Goal: Use online tool/utility: Utilize a website feature to perform a specific function

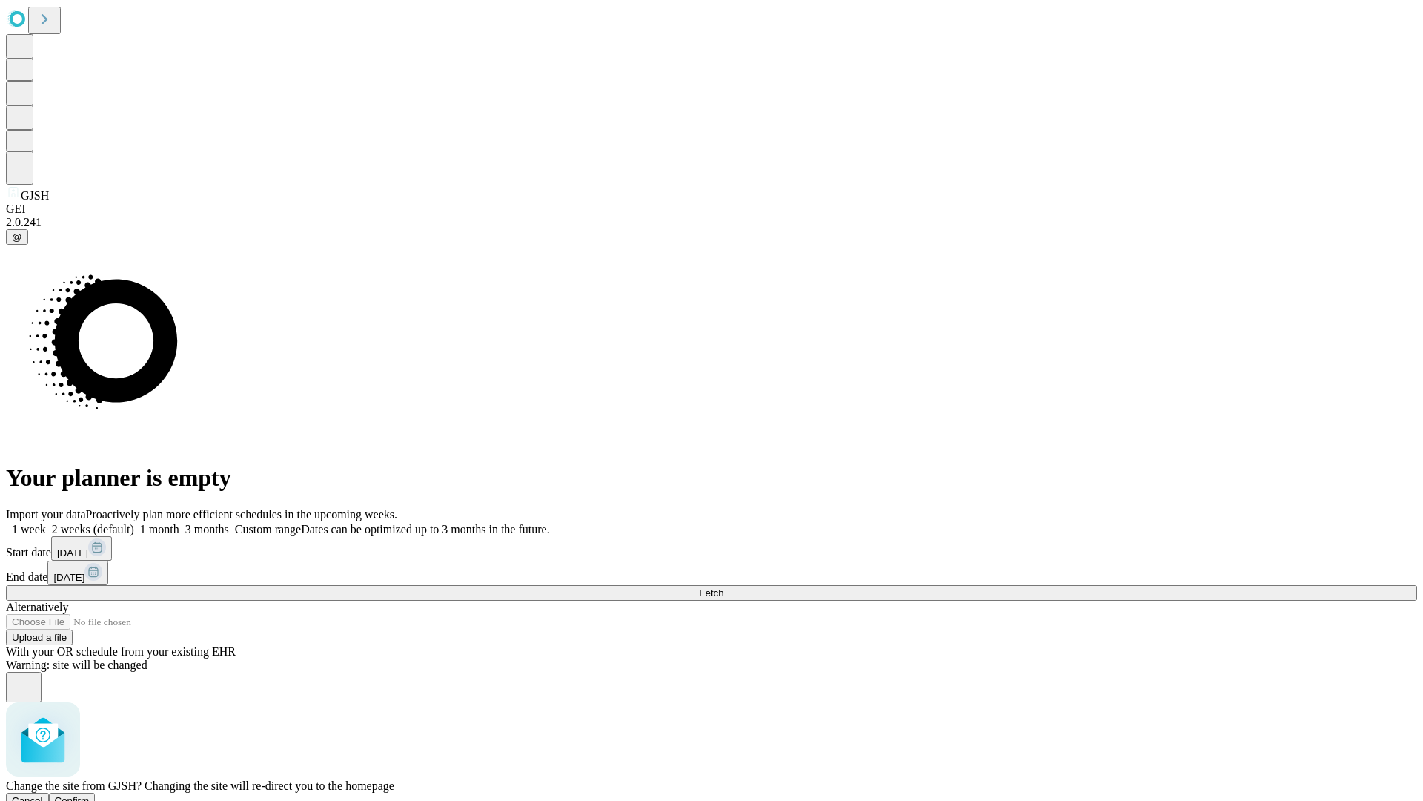
click at [90, 795] on span "Confirm" at bounding box center [72, 800] width 35 height 11
click at [134, 523] on label "2 weeks (default)" at bounding box center [90, 529] width 88 height 13
click at [723, 587] on span "Fetch" at bounding box center [711, 592] width 24 height 11
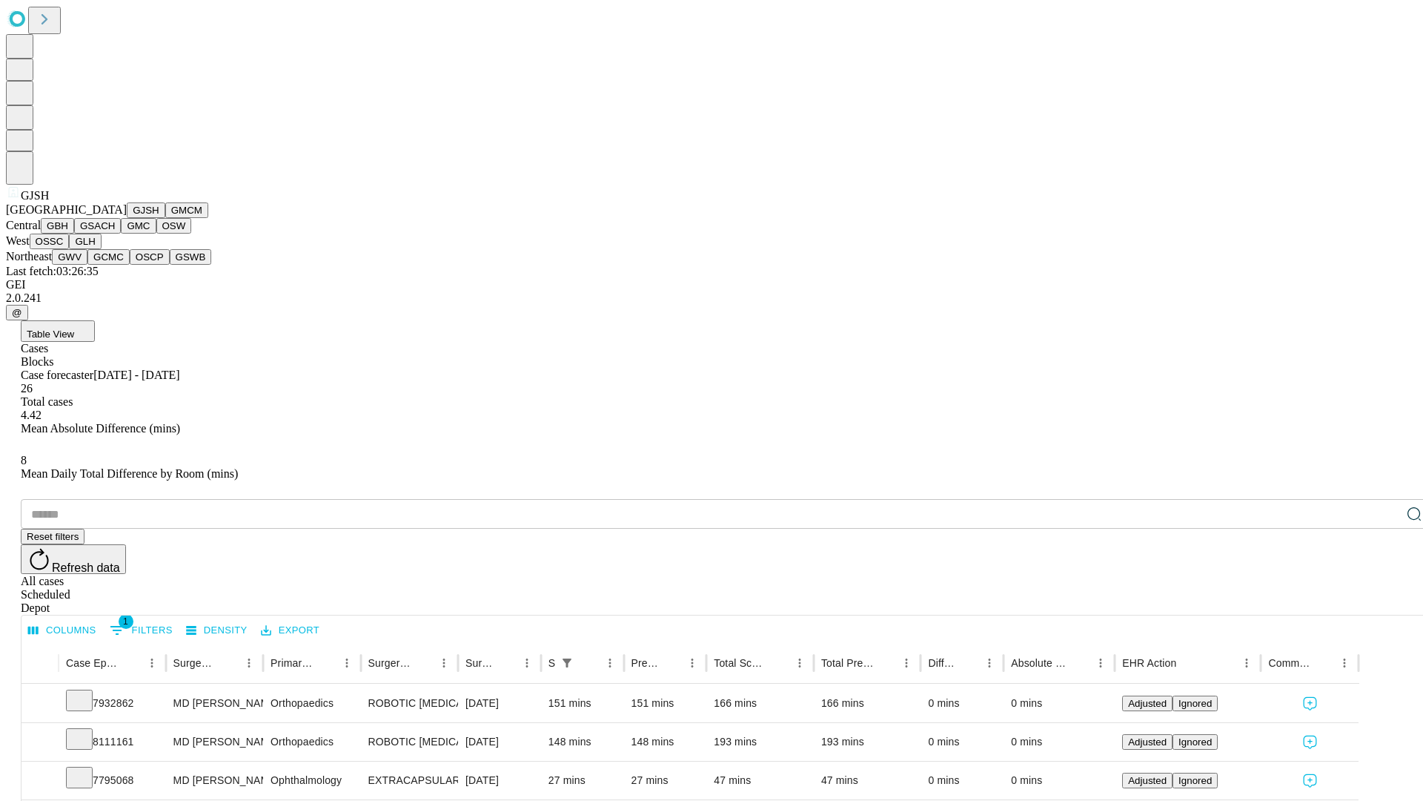
click at [165, 218] on button "GMCM" at bounding box center [186, 210] width 43 height 16
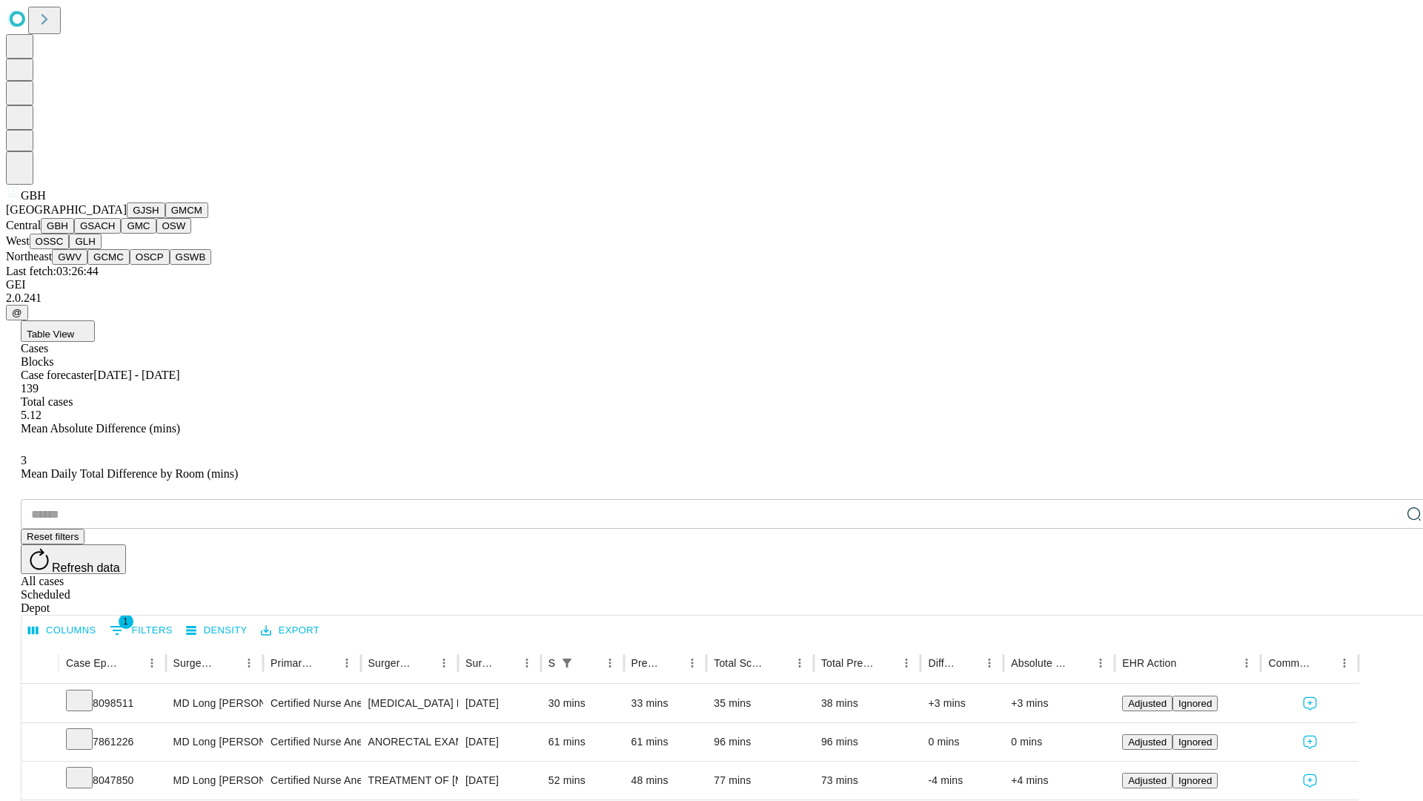
click at [115, 233] on button "GSACH" at bounding box center [97, 226] width 47 height 16
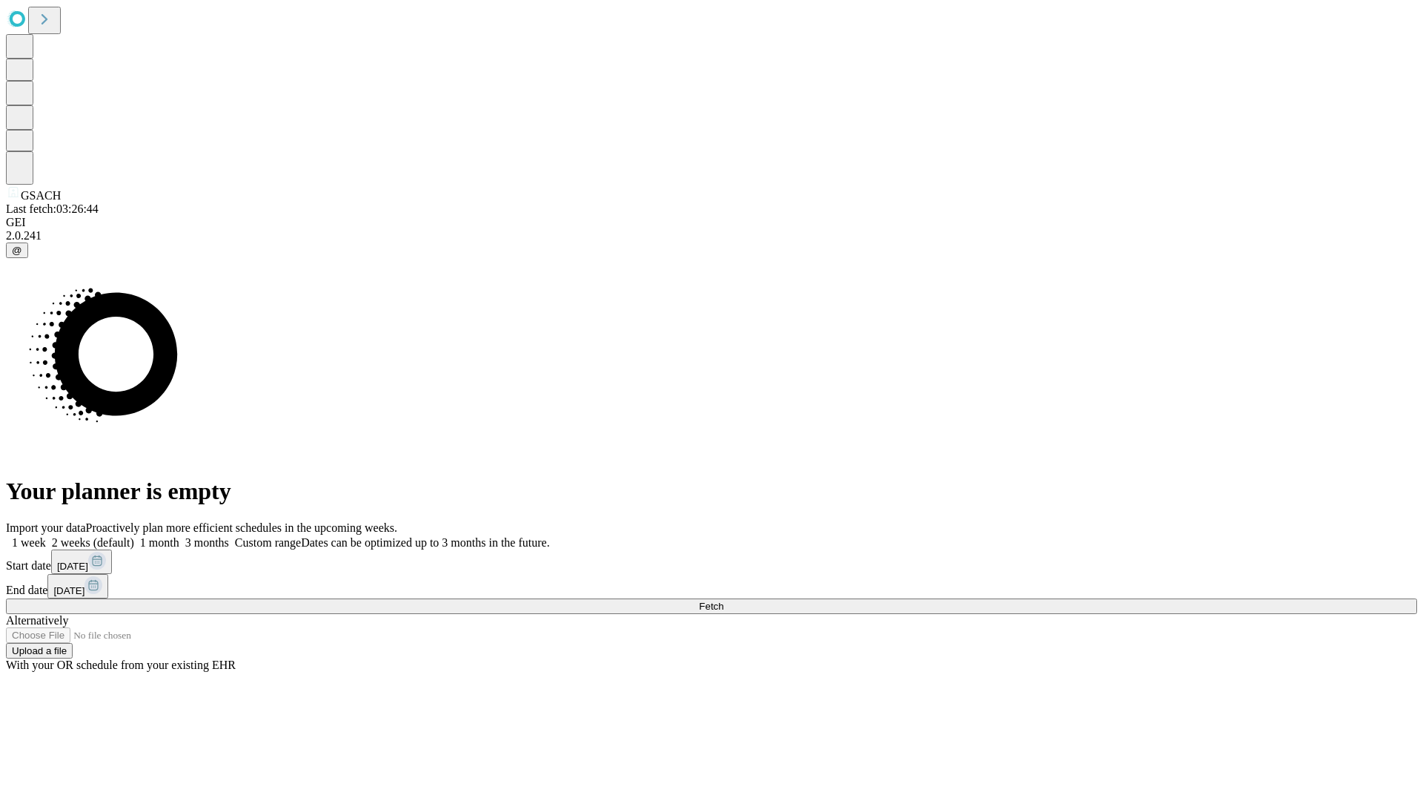
click at [134, 536] on label "2 weeks (default)" at bounding box center [90, 542] width 88 height 13
click at [723, 600] on span "Fetch" at bounding box center [711, 605] width 24 height 11
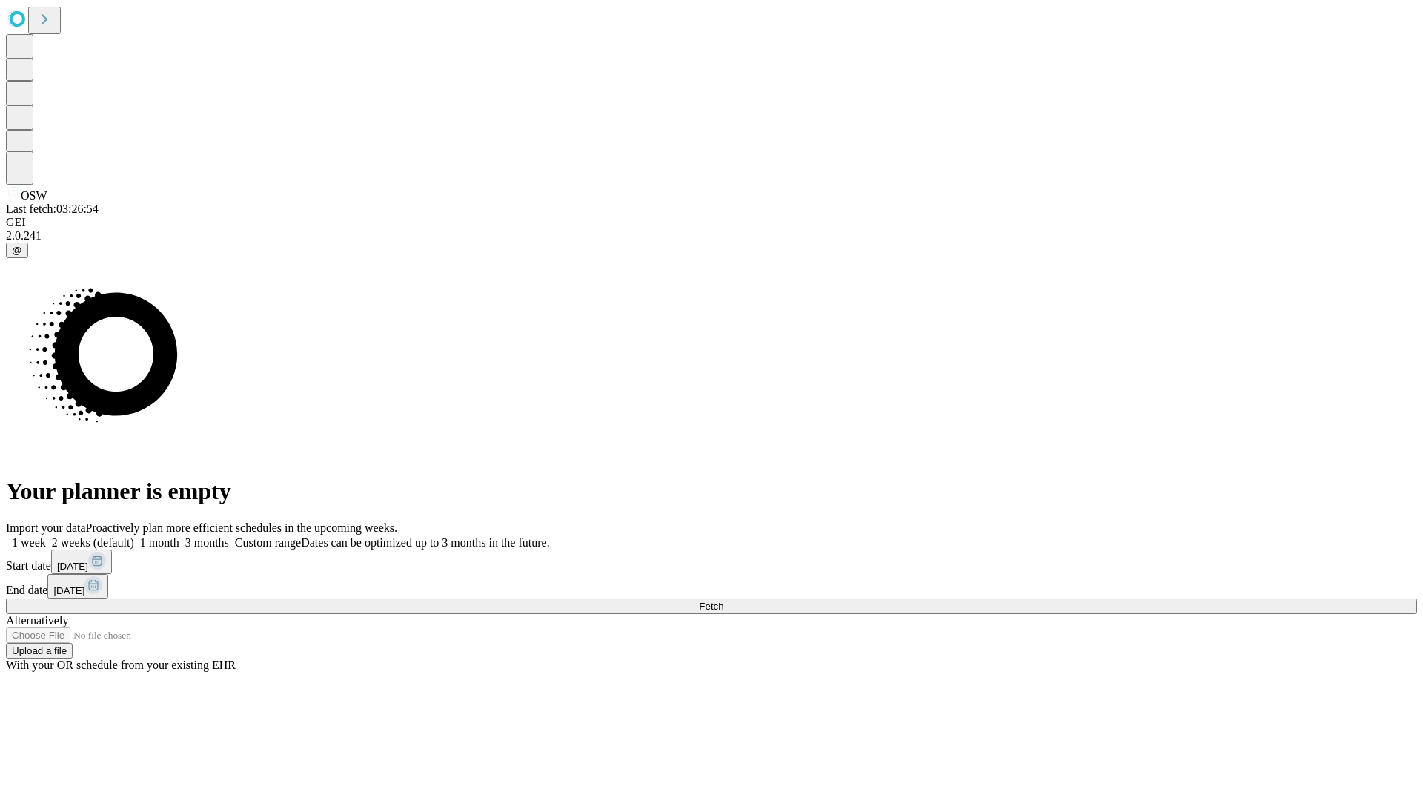
click at [134, 536] on label "2 weeks (default)" at bounding box center [90, 542] width 88 height 13
click at [723, 600] on span "Fetch" at bounding box center [711, 605] width 24 height 11
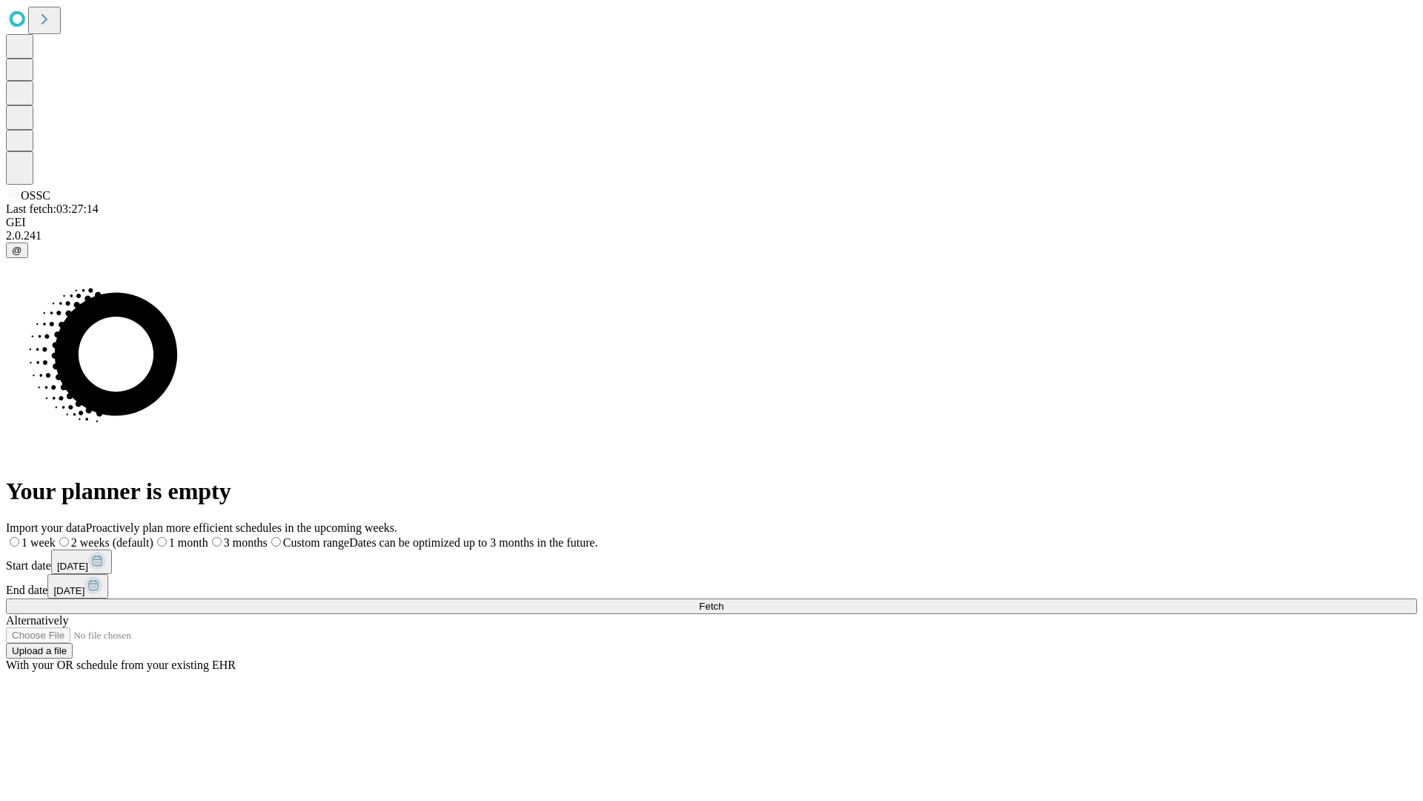
click at [153, 536] on label "2 weeks (default)" at bounding box center [105, 542] width 98 height 13
click at [723, 600] on span "Fetch" at bounding box center [711, 605] width 24 height 11
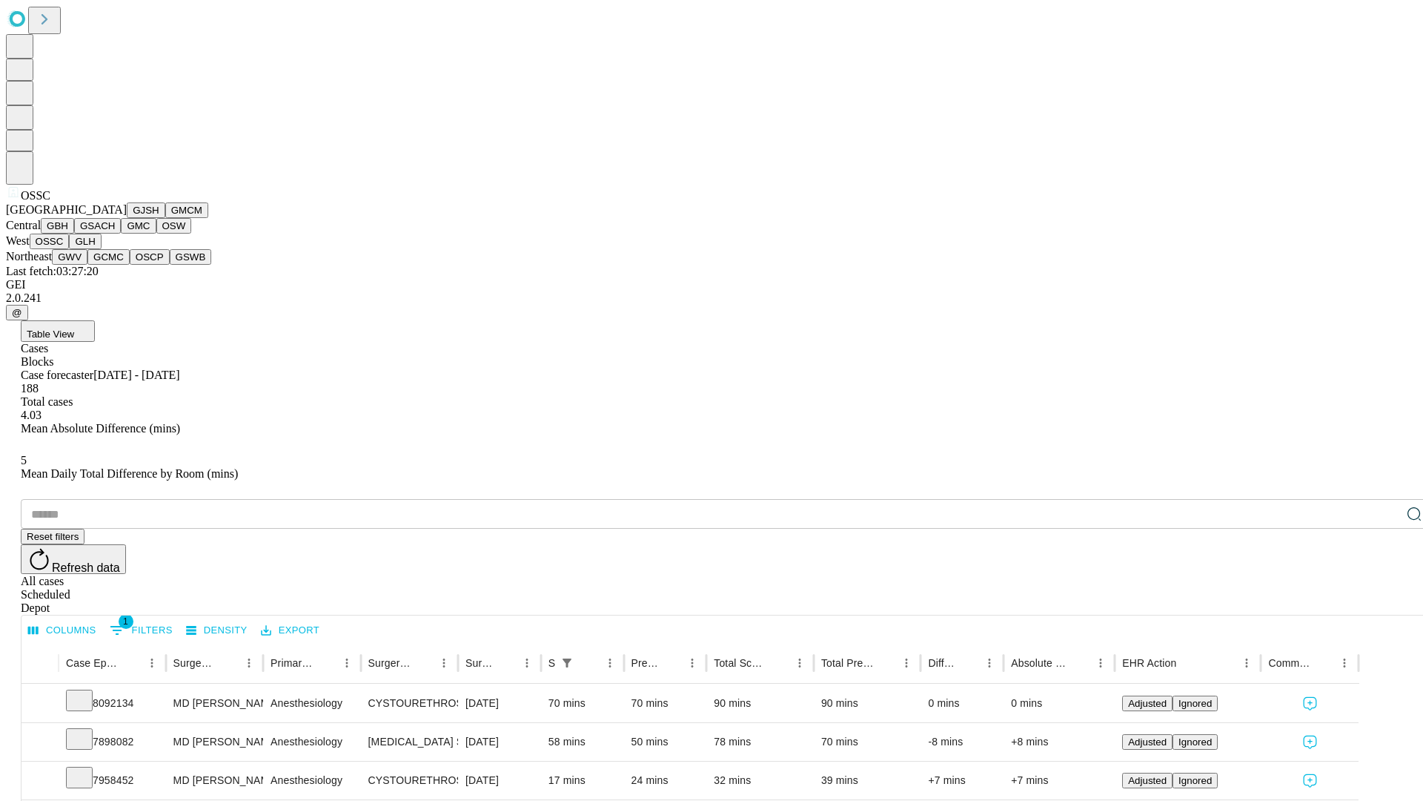
click at [101, 249] on button "GLH" at bounding box center [85, 241] width 32 height 16
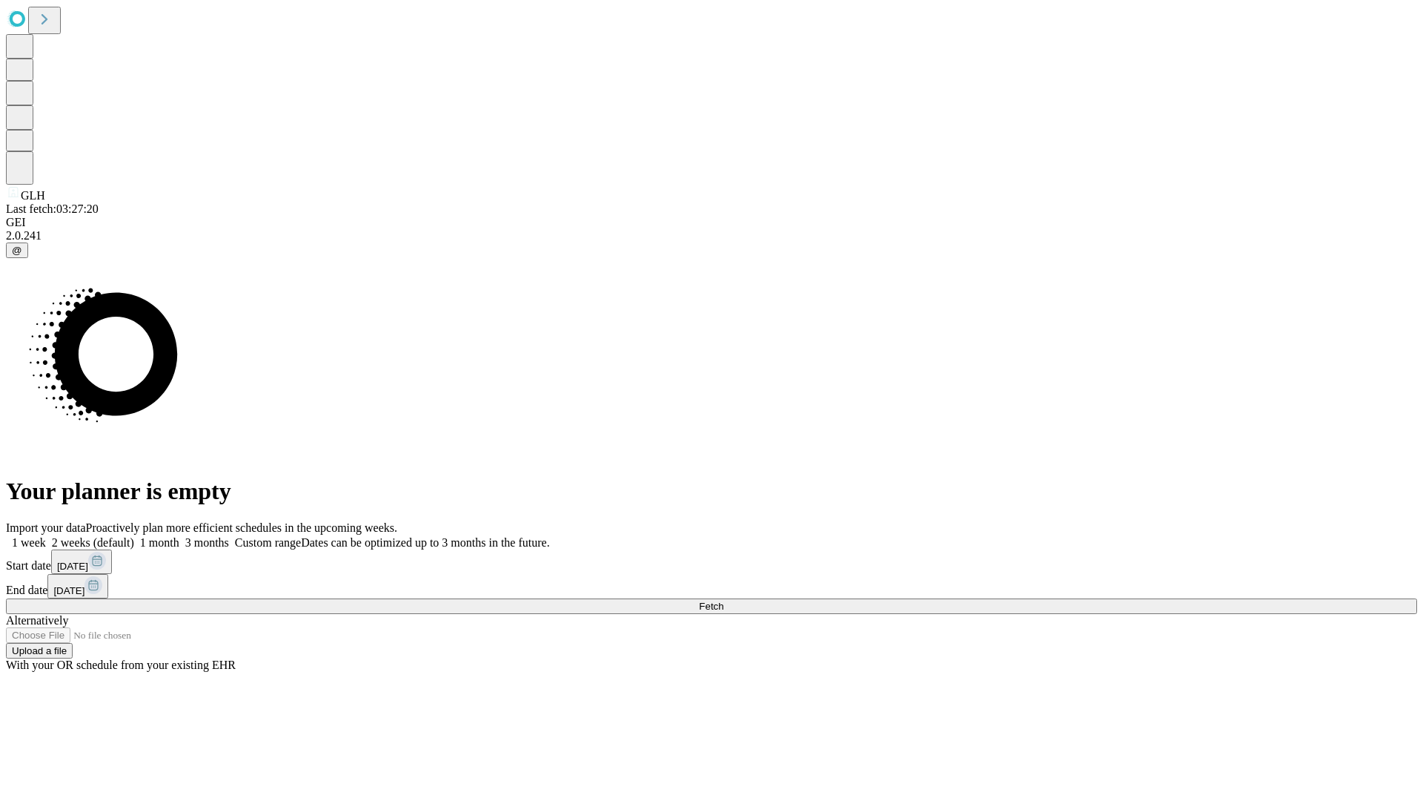
click at [134, 536] on label "2 weeks (default)" at bounding box center [90, 542] width 88 height 13
click at [723, 600] on span "Fetch" at bounding box center [711, 605] width 24 height 11
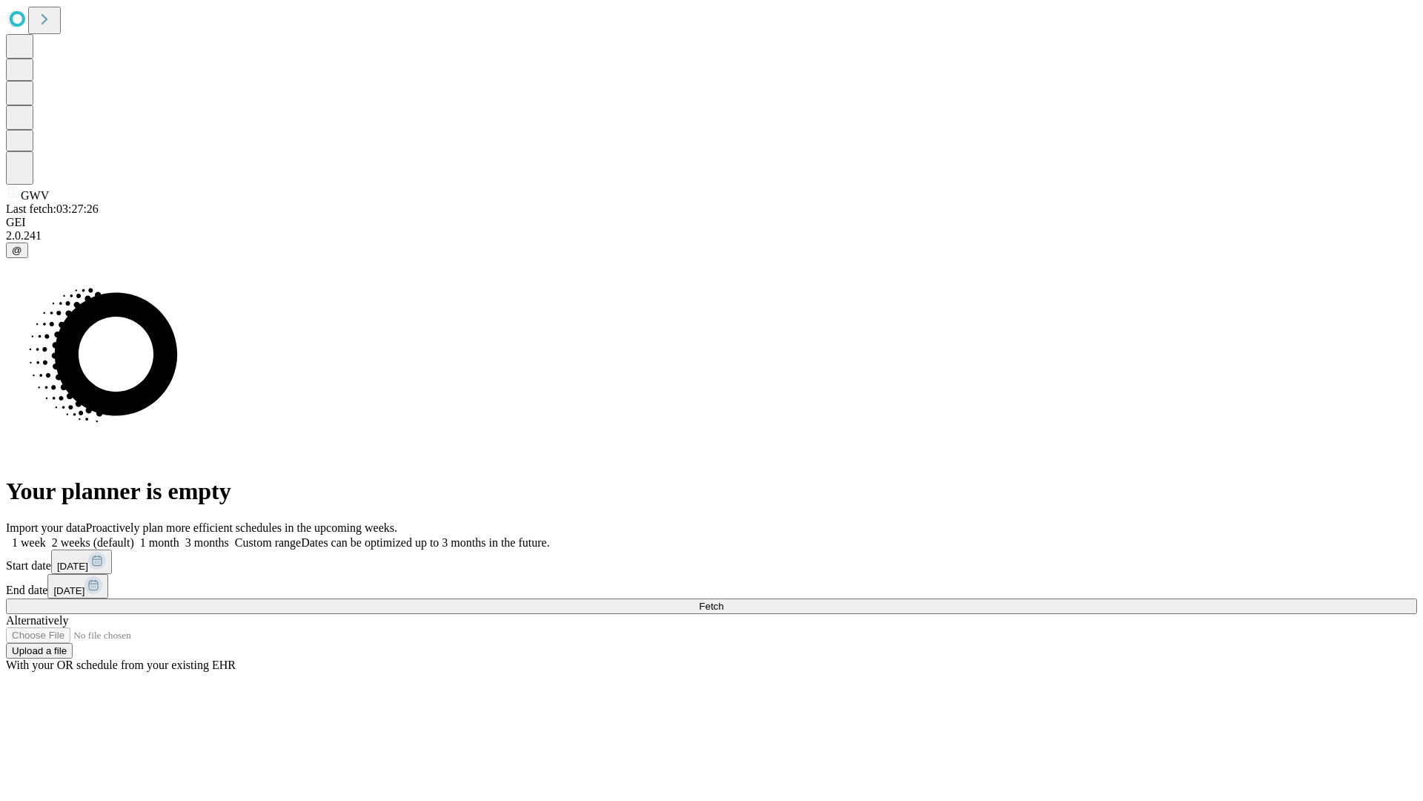
click at [134, 536] on label "2 weeks (default)" at bounding box center [90, 542] width 88 height 13
click at [723, 600] on span "Fetch" at bounding box center [711, 605] width 24 height 11
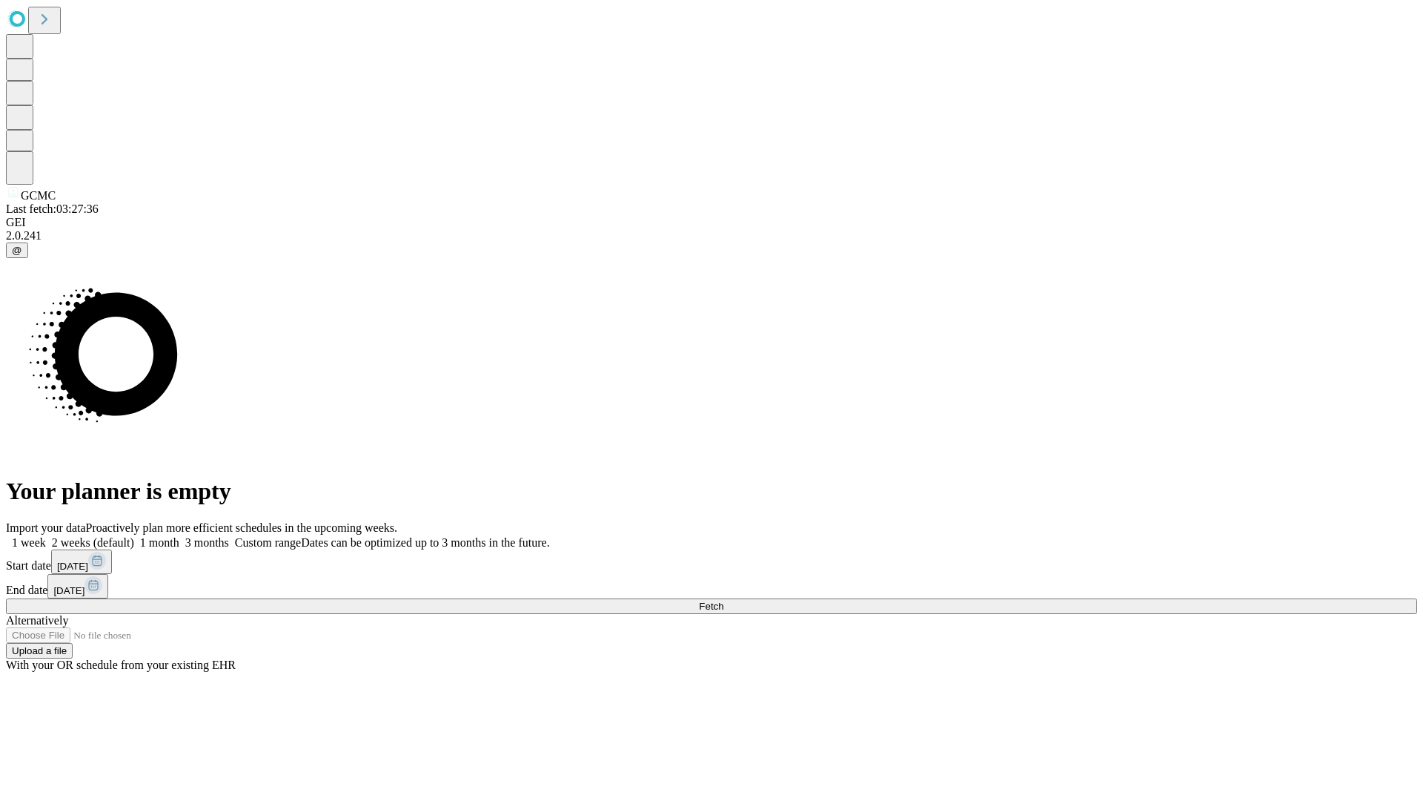
click at [134, 536] on label "2 weeks (default)" at bounding box center [90, 542] width 88 height 13
click at [723, 600] on span "Fetch" at bounding box center [711, 605] width 24 height 11
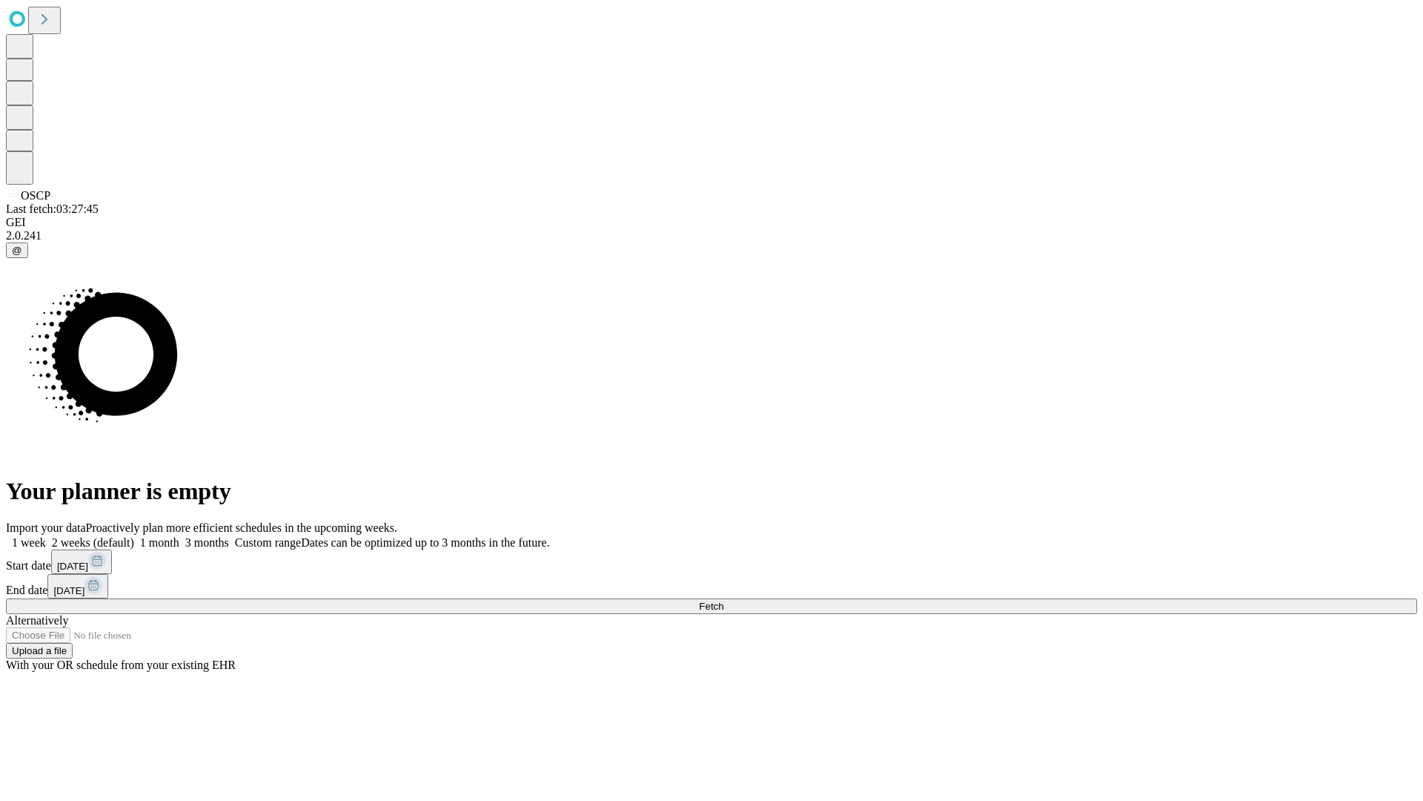
click at [134, 536] on label "2 weeks (default)" at bounding box center [90, 542] width 88 height 13
click at [723, 600] on span "Fetch" at bounding box center [711, 605] width 24 height 11
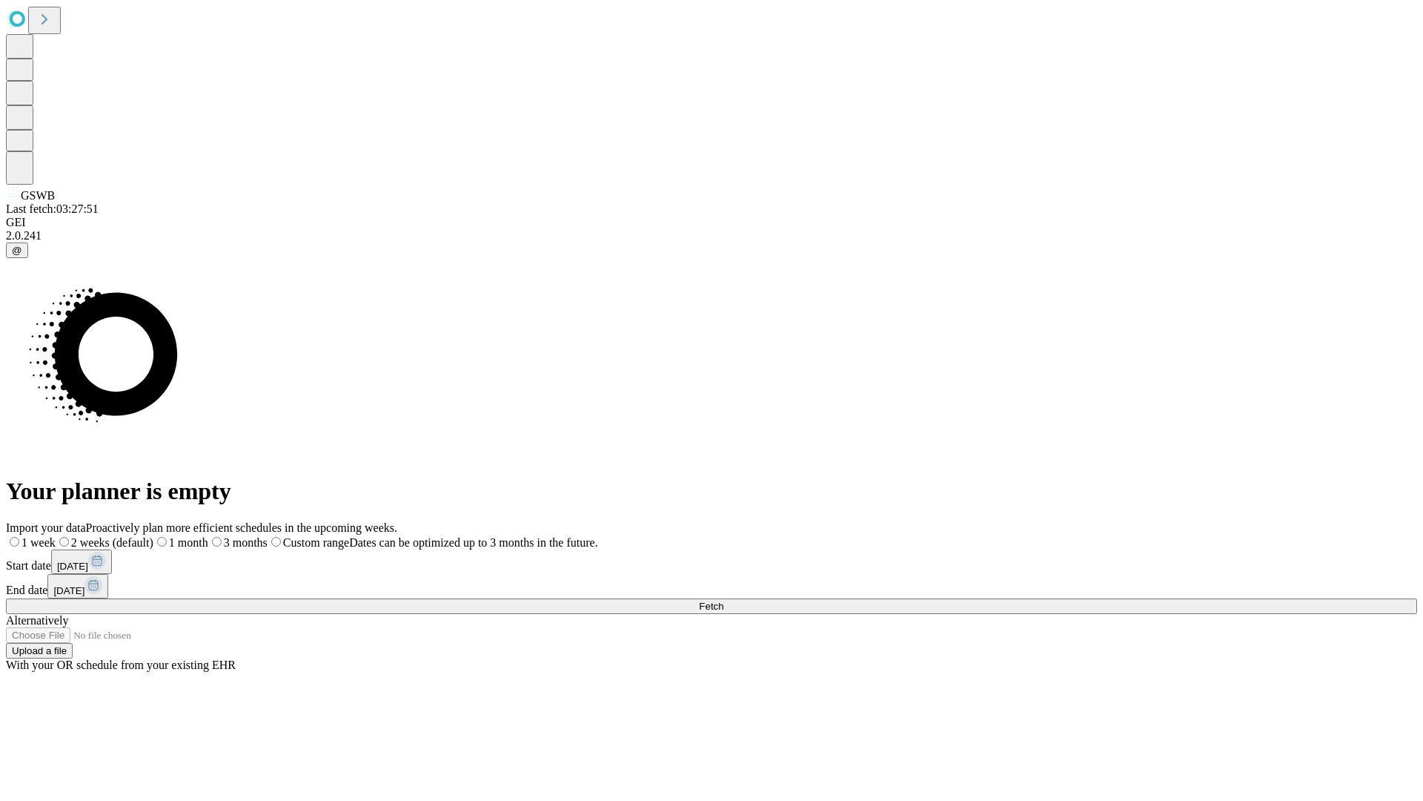
click at [153, 536] on label "2 weeks (default)" at bounding box center [105, 542] width 98 height 13
click at [723, 600] on span "Fetch" at bounding box center [711, 605] width 24 height 11
